Goal: Task Accomplishment & Management: Complete application form

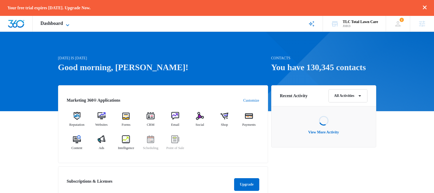
click at [68, 24] on icon at bounding box center [67, 25] width 6 height 6
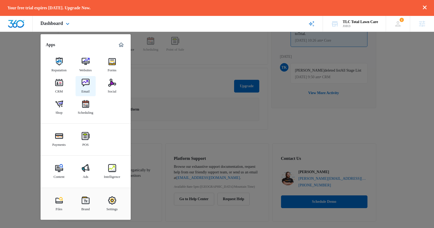
scroll to position [106, 0]
click at [58, 86] on img at bounding box center [59, 83] width 8 height 8
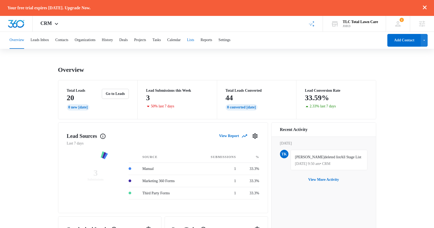
click at [194, 41] on button "Lists" at bounding box center [190, 40] width 7 height 17
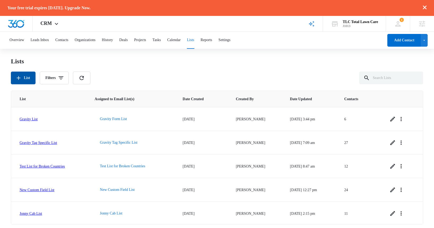
click at [21, 78] on icon "button" at bounding box center [18, 78] width 6 height 6
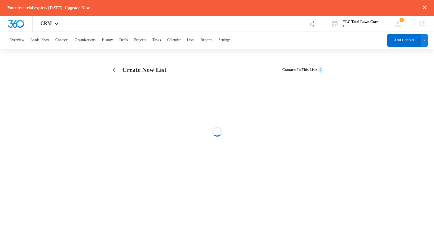
select select "31"
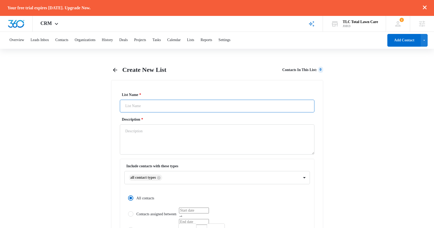
click at [150, 106] on input "List Name *" at bounding box center [217, 106] width 194 height 13
type input "all"
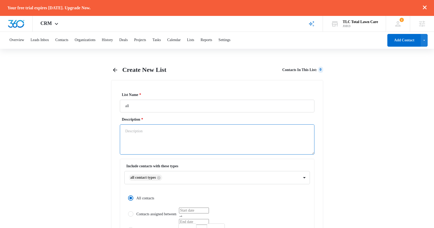
click at [151, 131] on textarea "Description *" at bounding box center [217, 139] width 194 height 30
type textarea "all"
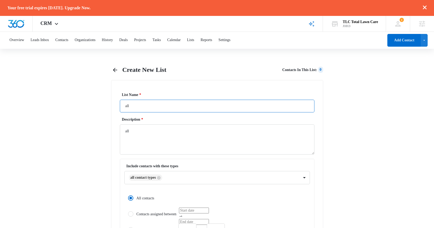
click at [155, 104] on input "all" at bounding box center [217, 106] width 194 height 13
type input "all again"
click at [41, 40] on button "Leads Inbox" at bounding box center [39, 40] width 19 height 17
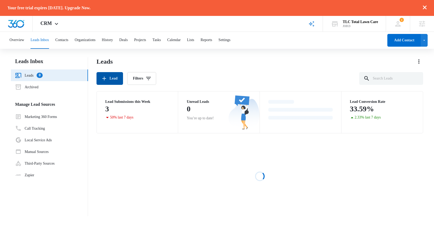
click at [113, 79] on button "Lead" at bounding box center [109, 78] width 26 height 13
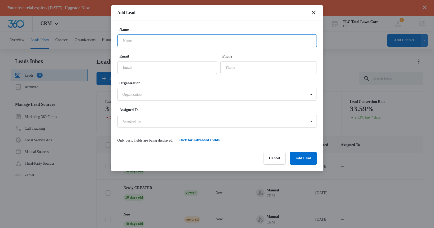
click at [131, 46] on input "Name" at bounding box center [216, 40] width 199 height 13
type input "Leadtest Again"
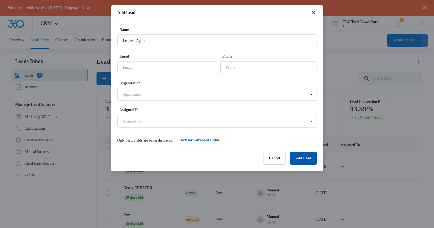
click at [303, 161] on button "Add Lead" at bounding box center [303, 158] width 27 height 13
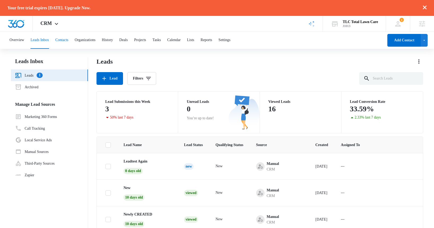
click at [68, 39] on button "Contacts" at bounding box center [61, 40] width 13 height 17
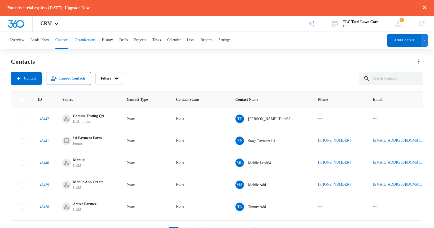
click at [94, 40] on button "Organizations" at bounding box center [85, 40] width 21 height 17
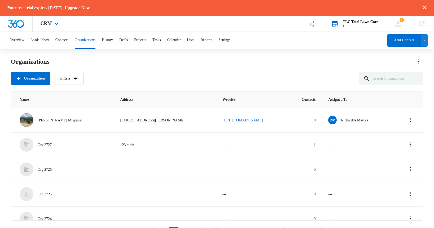
click at [350, 21] on div "TLC Total Lawn Care" at bounding box center [360, 22] width 35 height 4
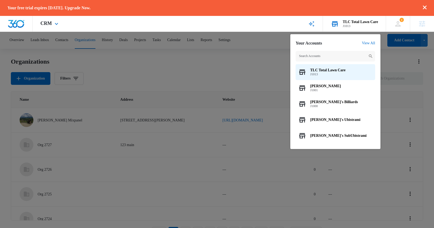
click at [350, 21] on div "TLC Total Lawn Care" at bounding box center [360, 22] width 35 height 4
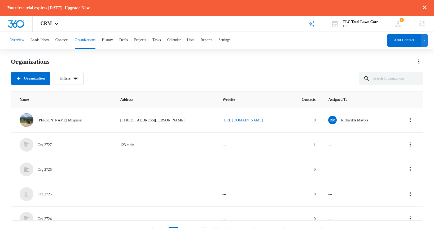
click at [18, 39] on button "Overview" at bounding box center [17, 40] width 15 height 17
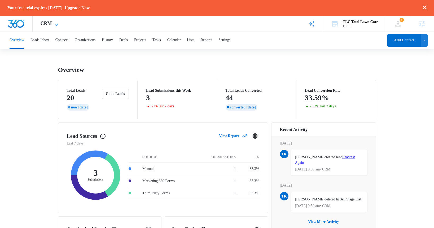
click at [50, 22] on span "CRM" at bounding box center [46, 24] width 11 height 6
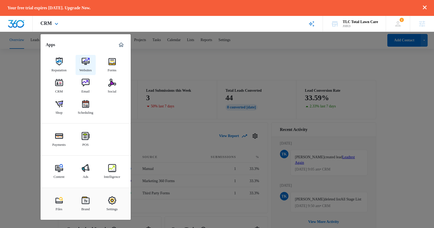
click at [84, 61] on img at bounding box center [86, 61] width 8 height 8
